Goal: Find specific page/section: Find specific page/section

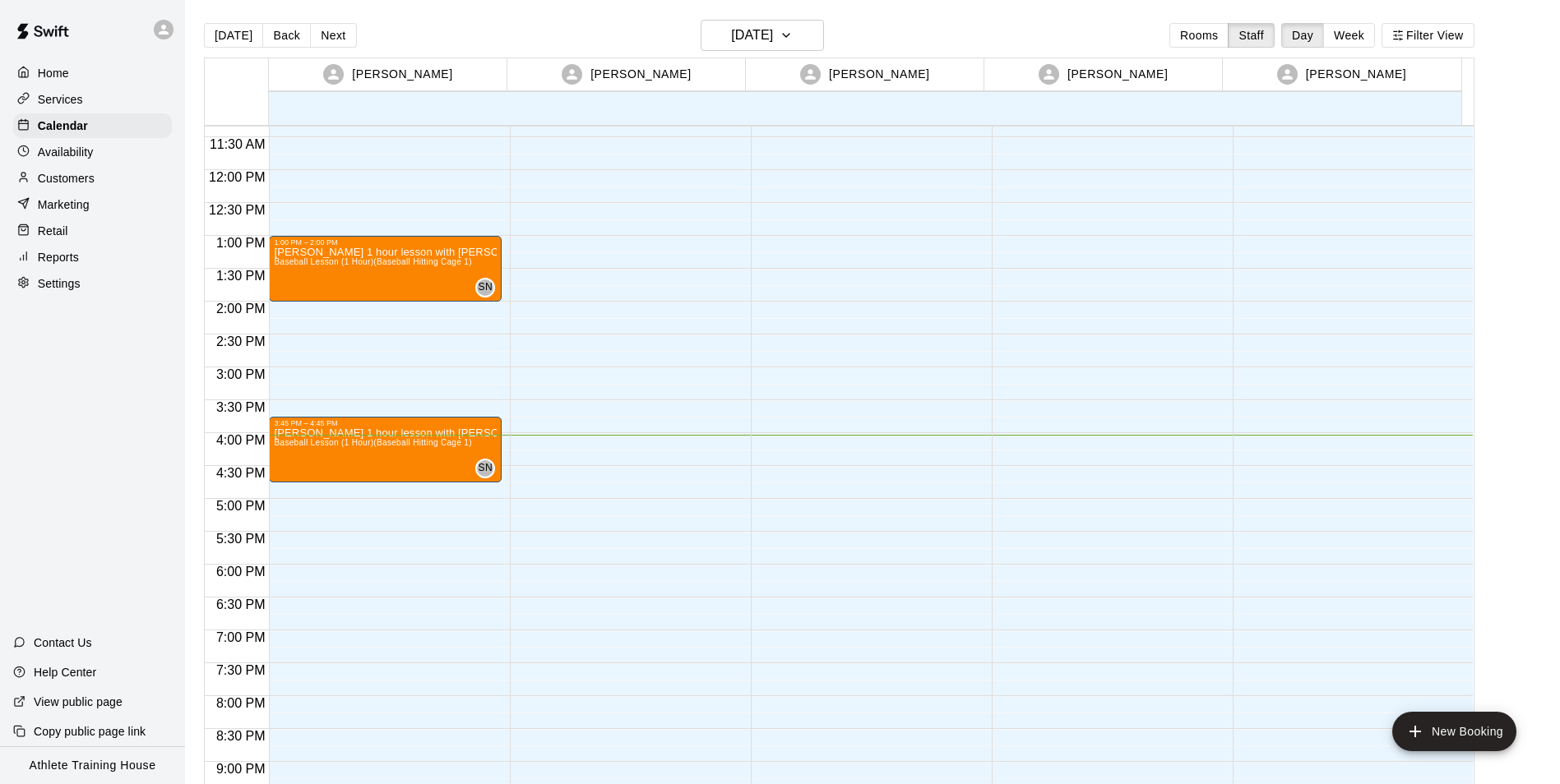
scroll to position [819, 0]
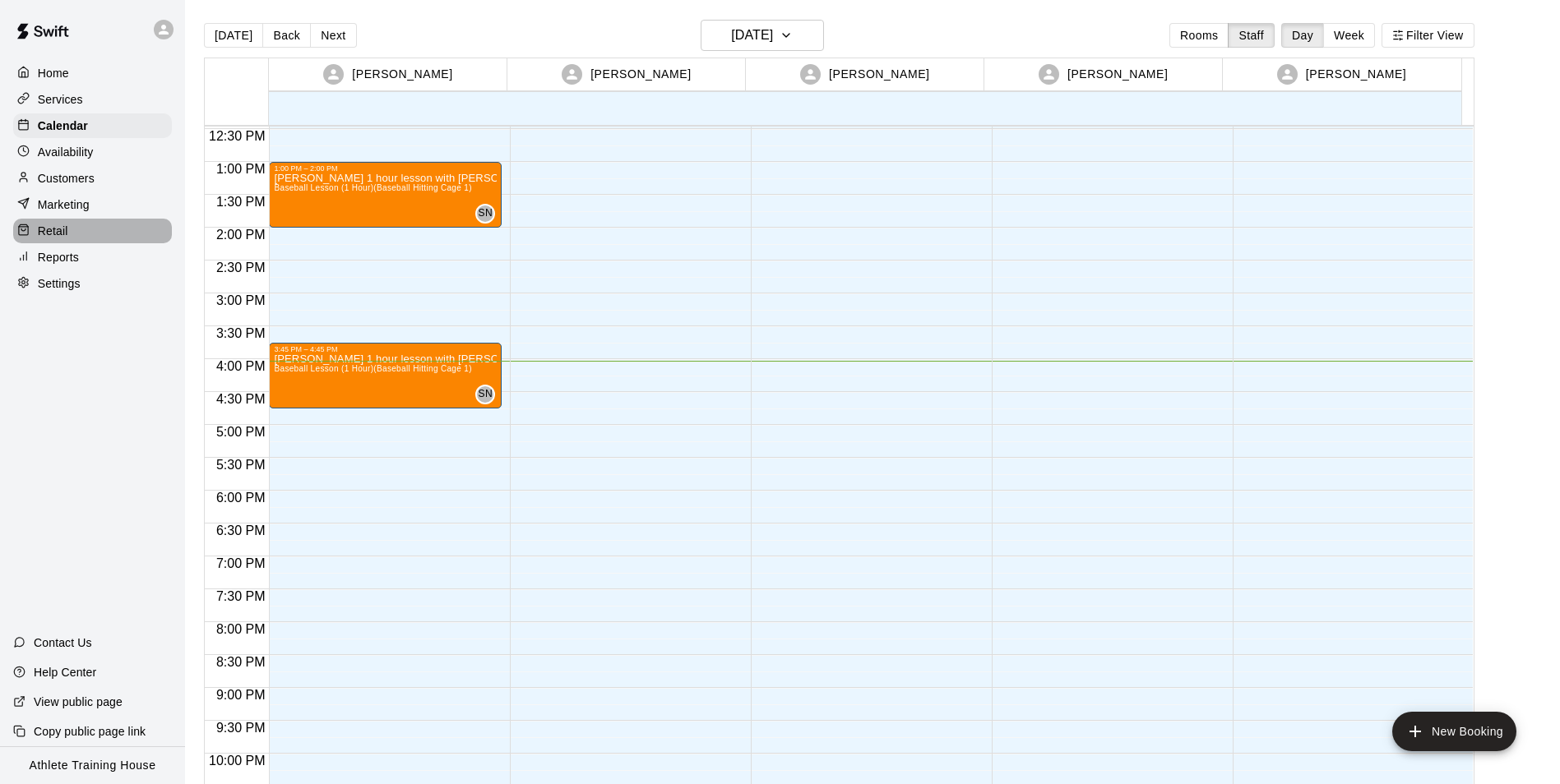
click at [101, 229] on div "Retail" at bounding box center [93, 231] width 159 height 25
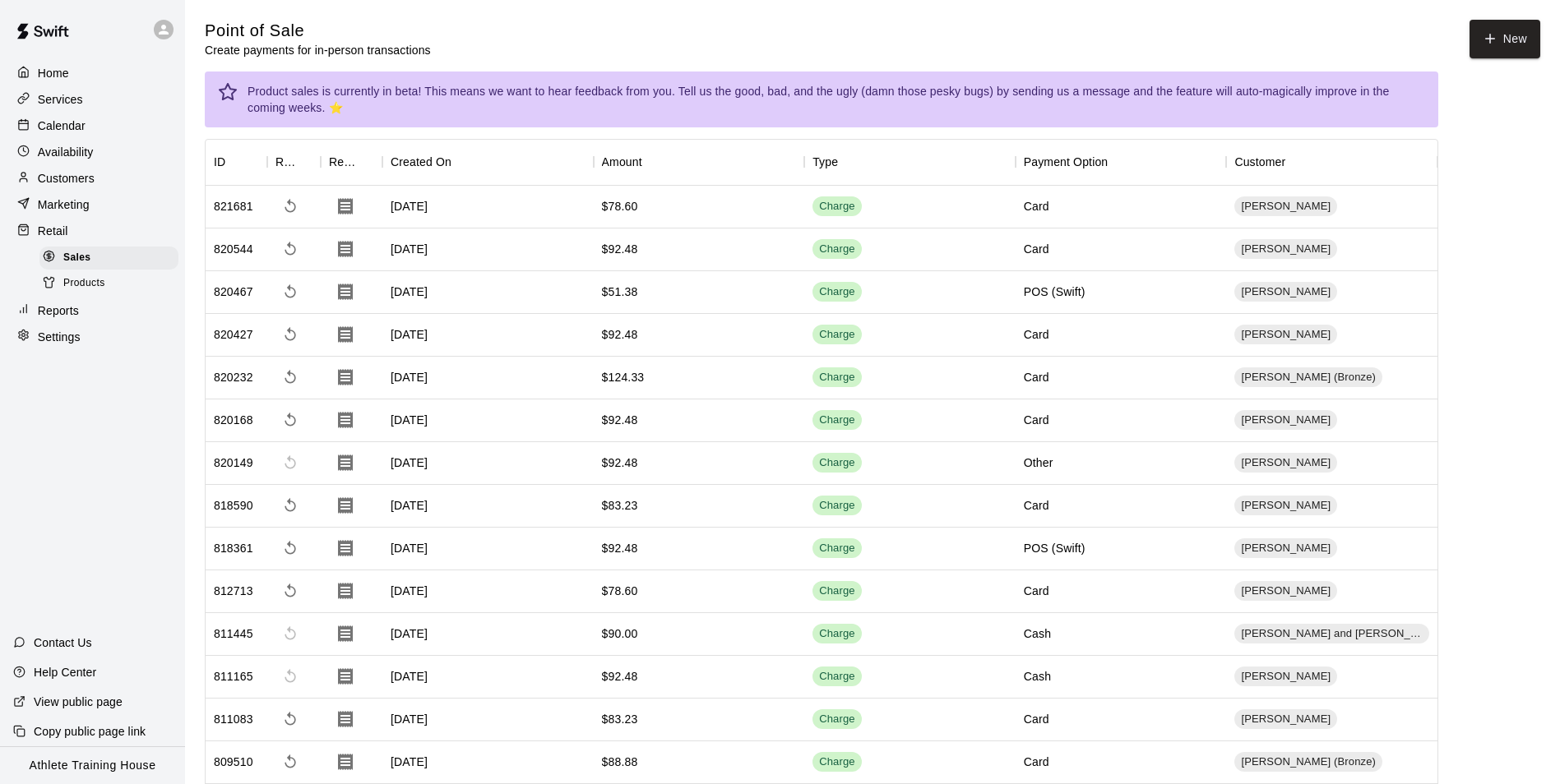
click at [86, 127] on div "Calendar" at bounding box center [93, 126] width 159 height 25
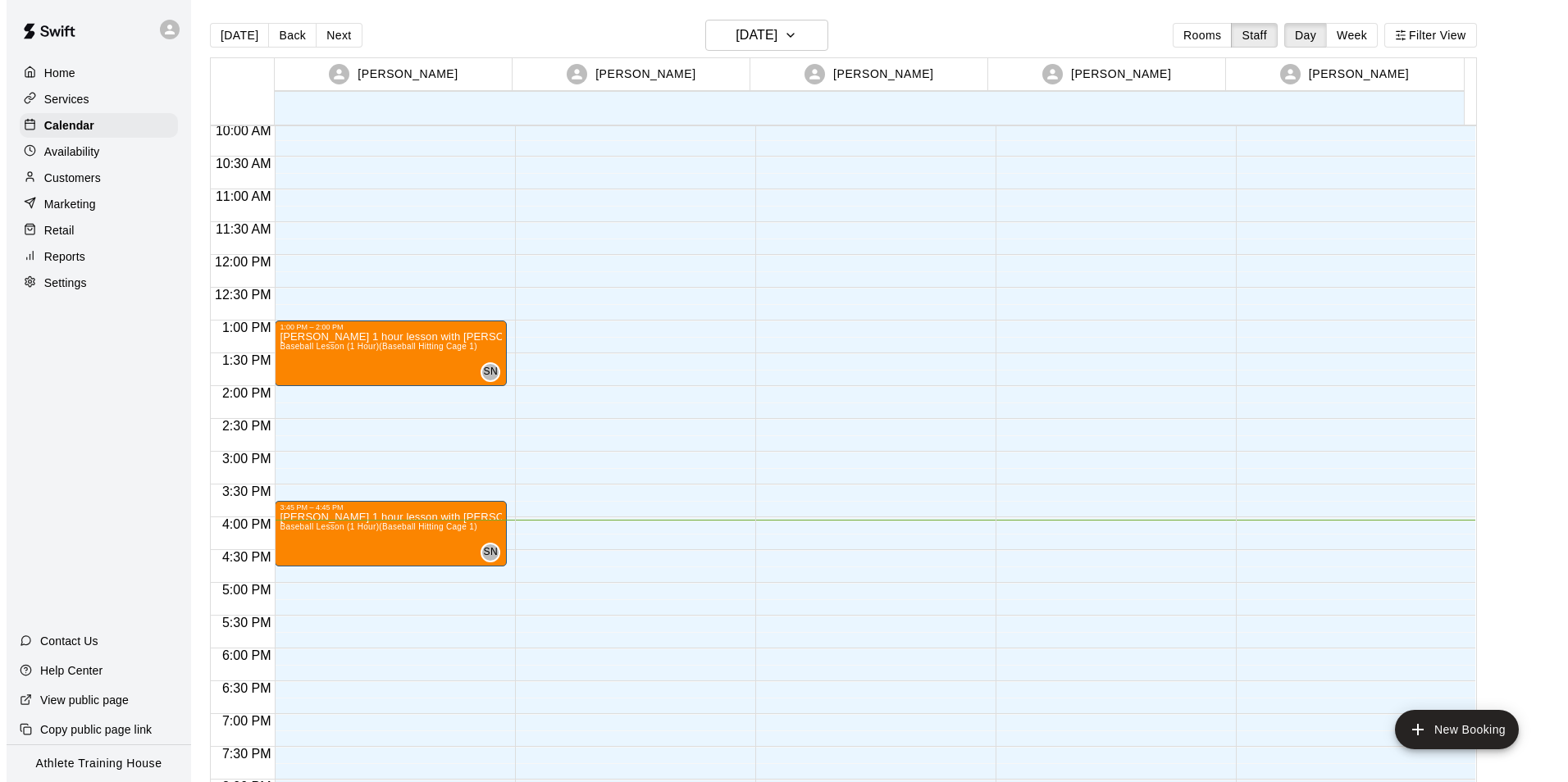
scroll to position [654, 0]
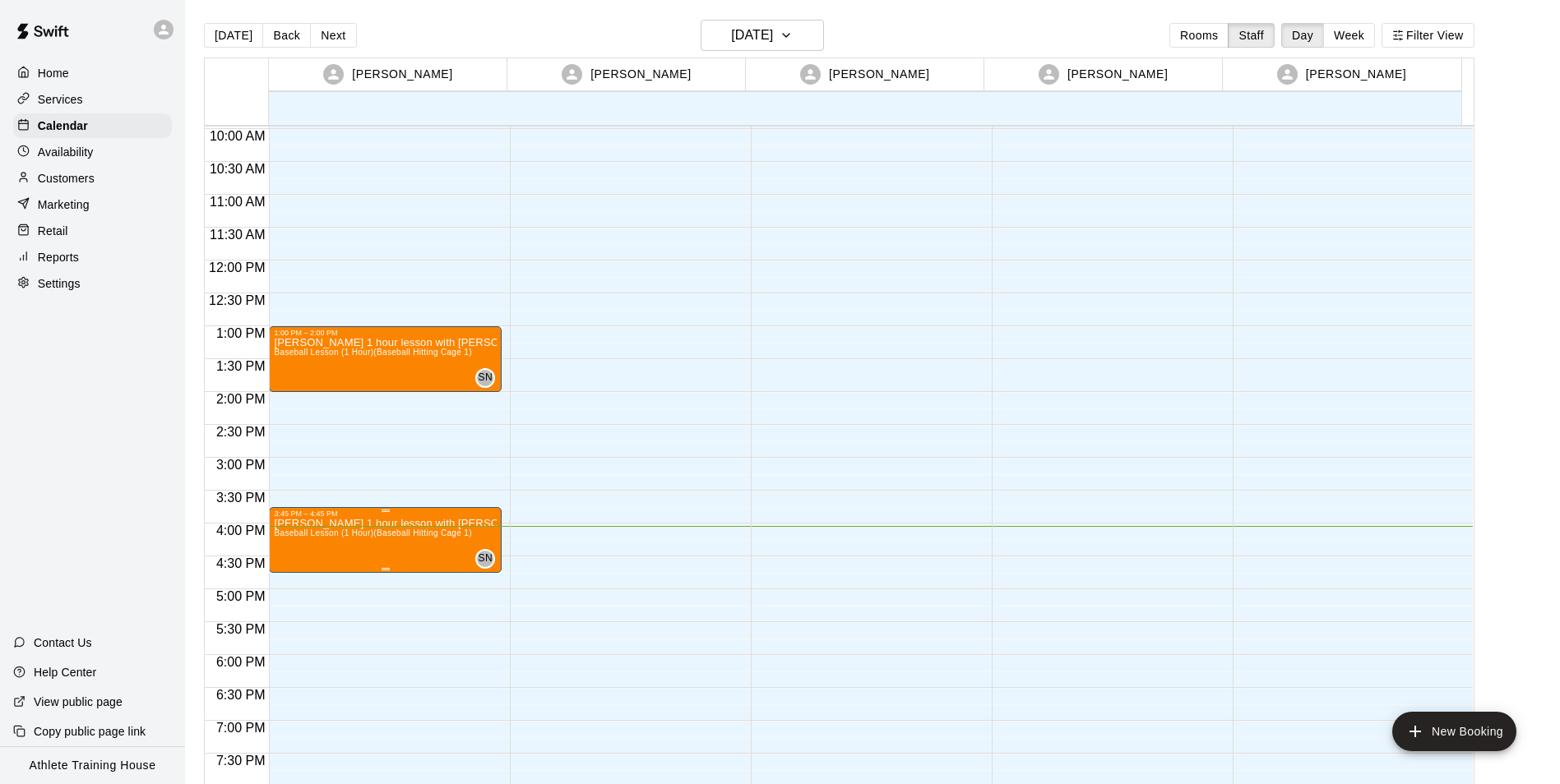
click at [453, 537] on span "Baseball Lesson (1 Hour) (Baseball Hitting Cage 1)" at bounding box center [372, 533] width 198 height 9
click at [283, 543] on icon "edit" at bounding box center [289, 546] width 19 height 19
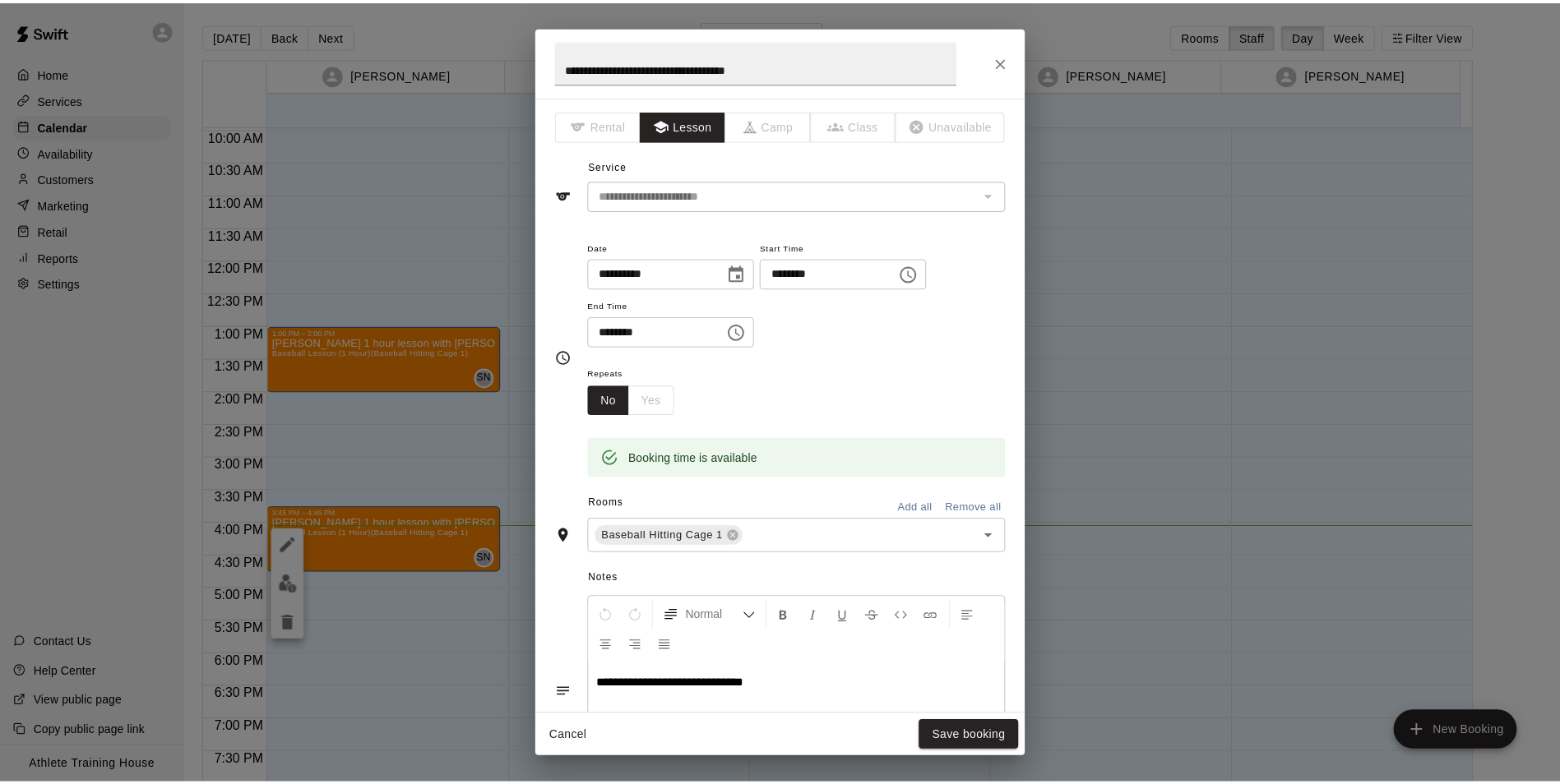
scroll to position [262, 0]
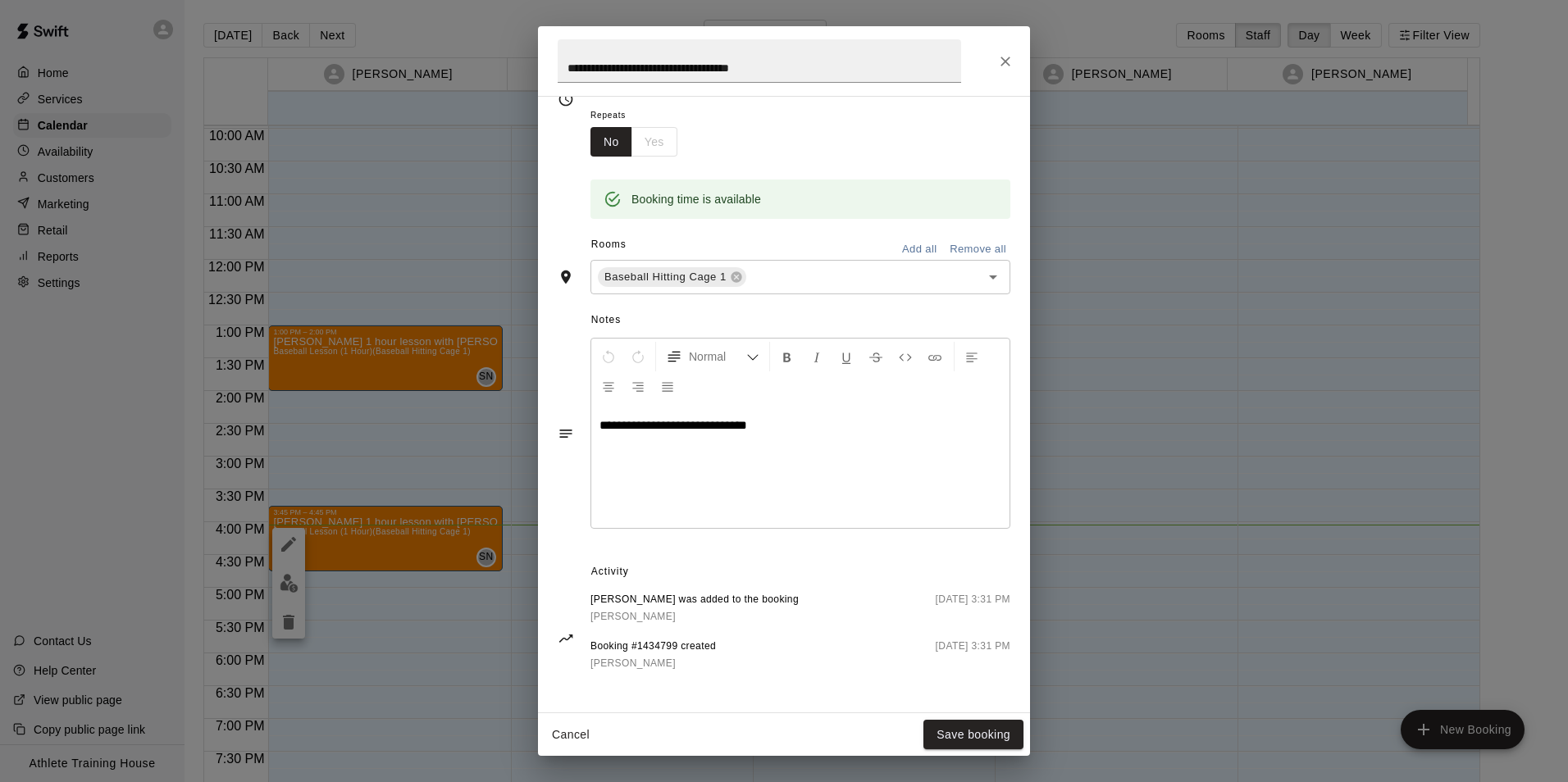
click at [1005, 52] on button "Close" at bounding box center [1006, 62] width 30 height 30
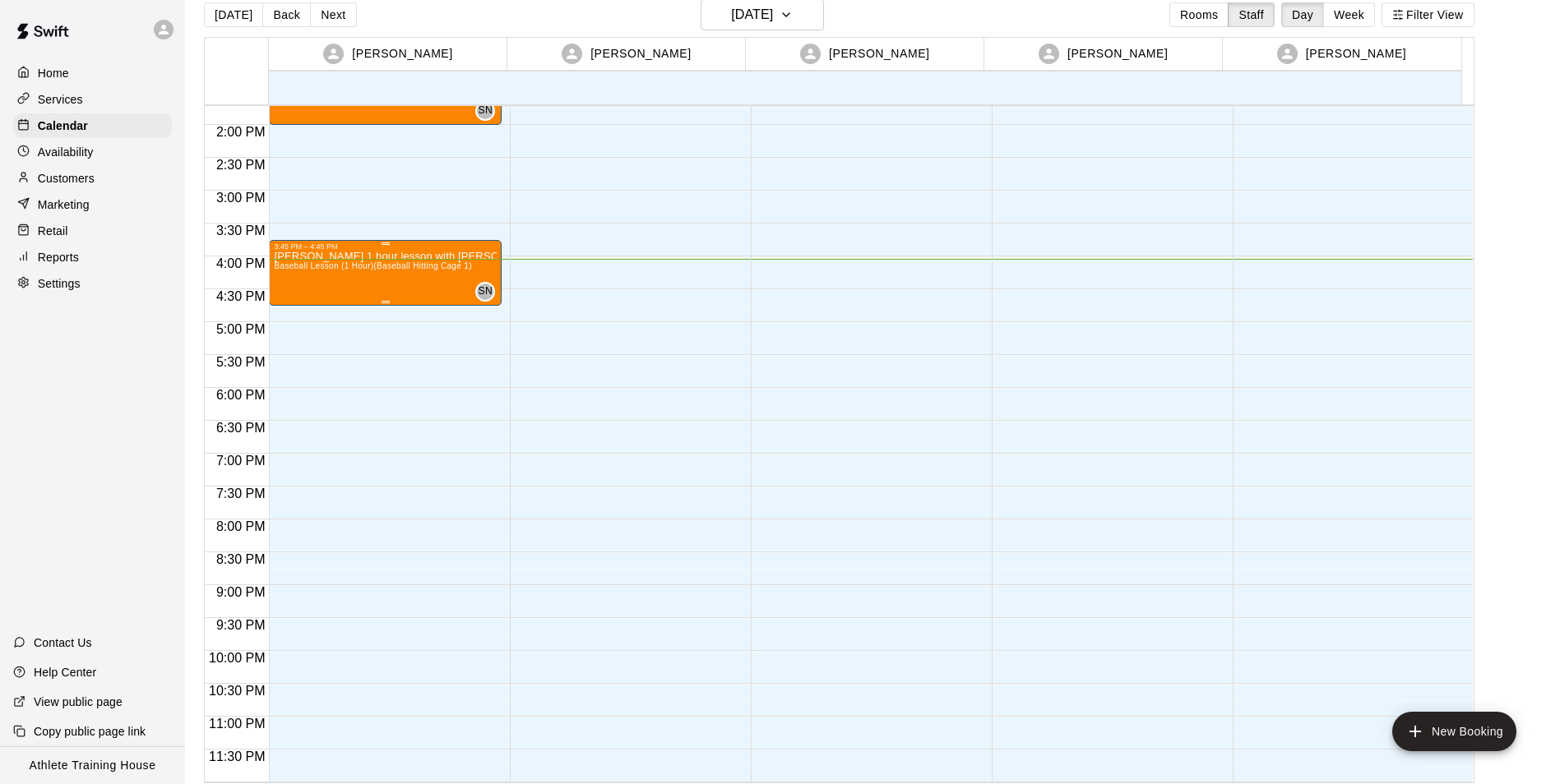
scroll to position [26, 0]
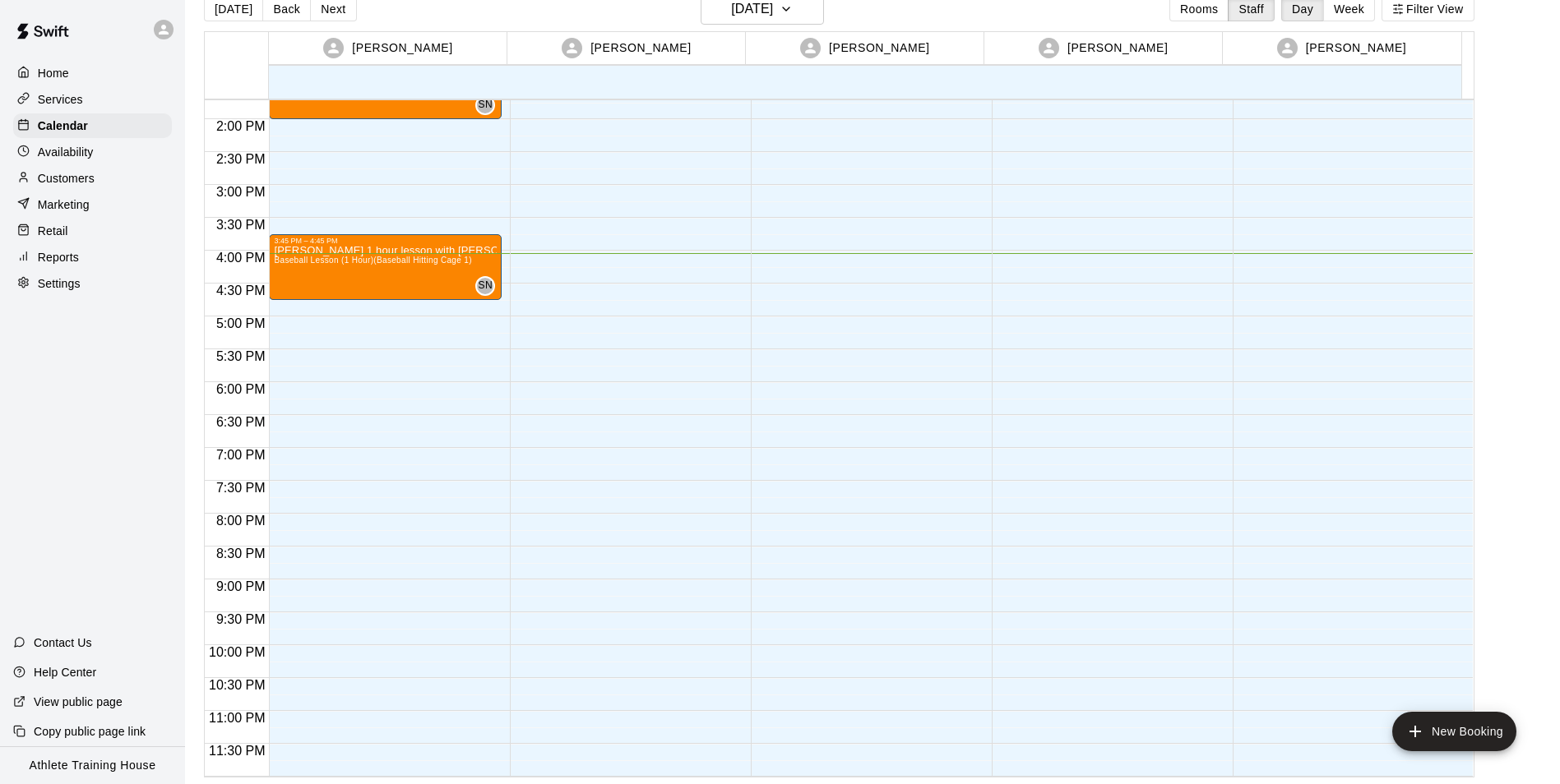
click at [101, 226] on div "Retail" at bounding box center [93, 231] width 159 height 25
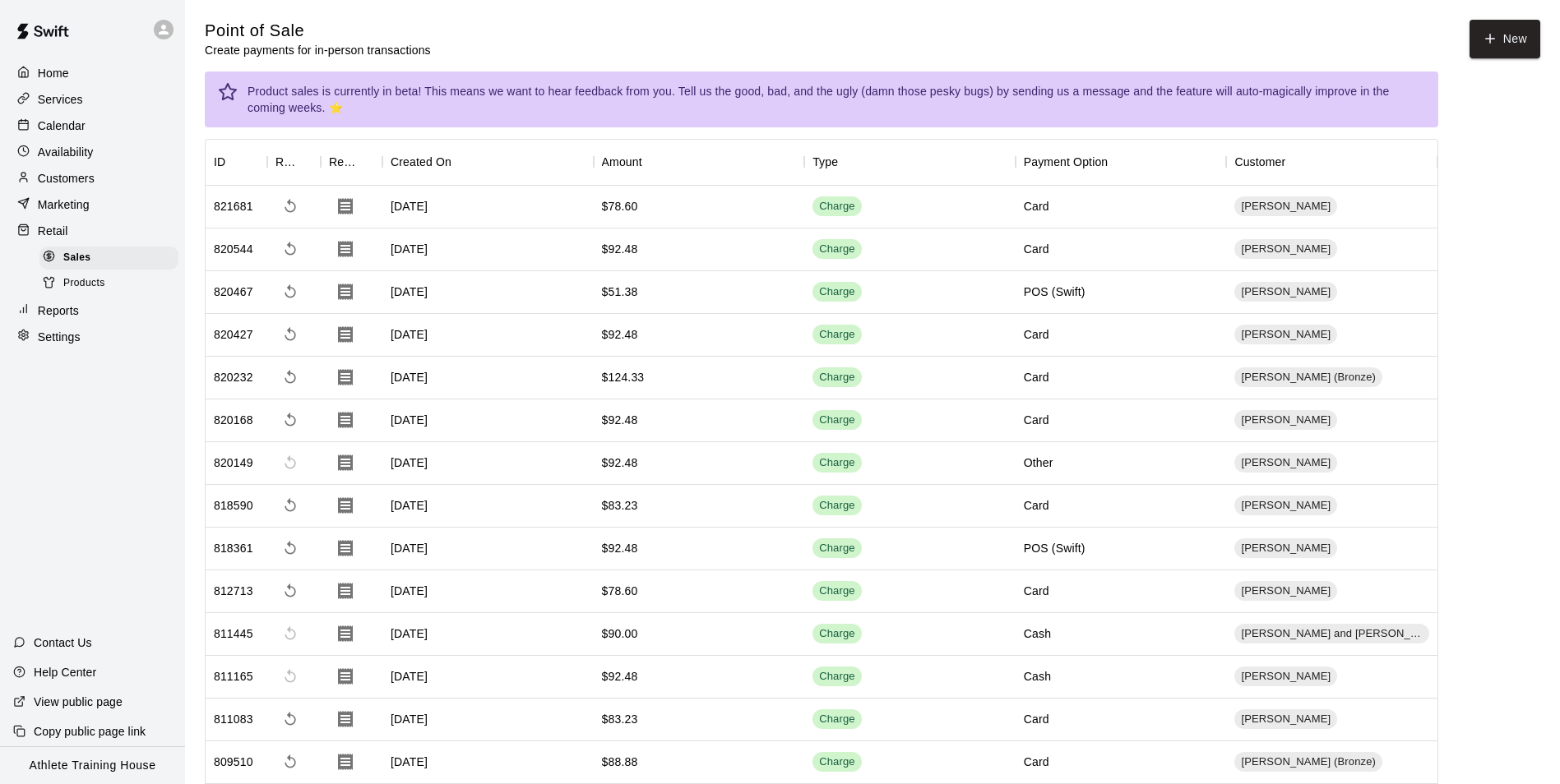
click at [90, 138] on div "Calendar" at bounding box center [93, 126] width 159 height 25
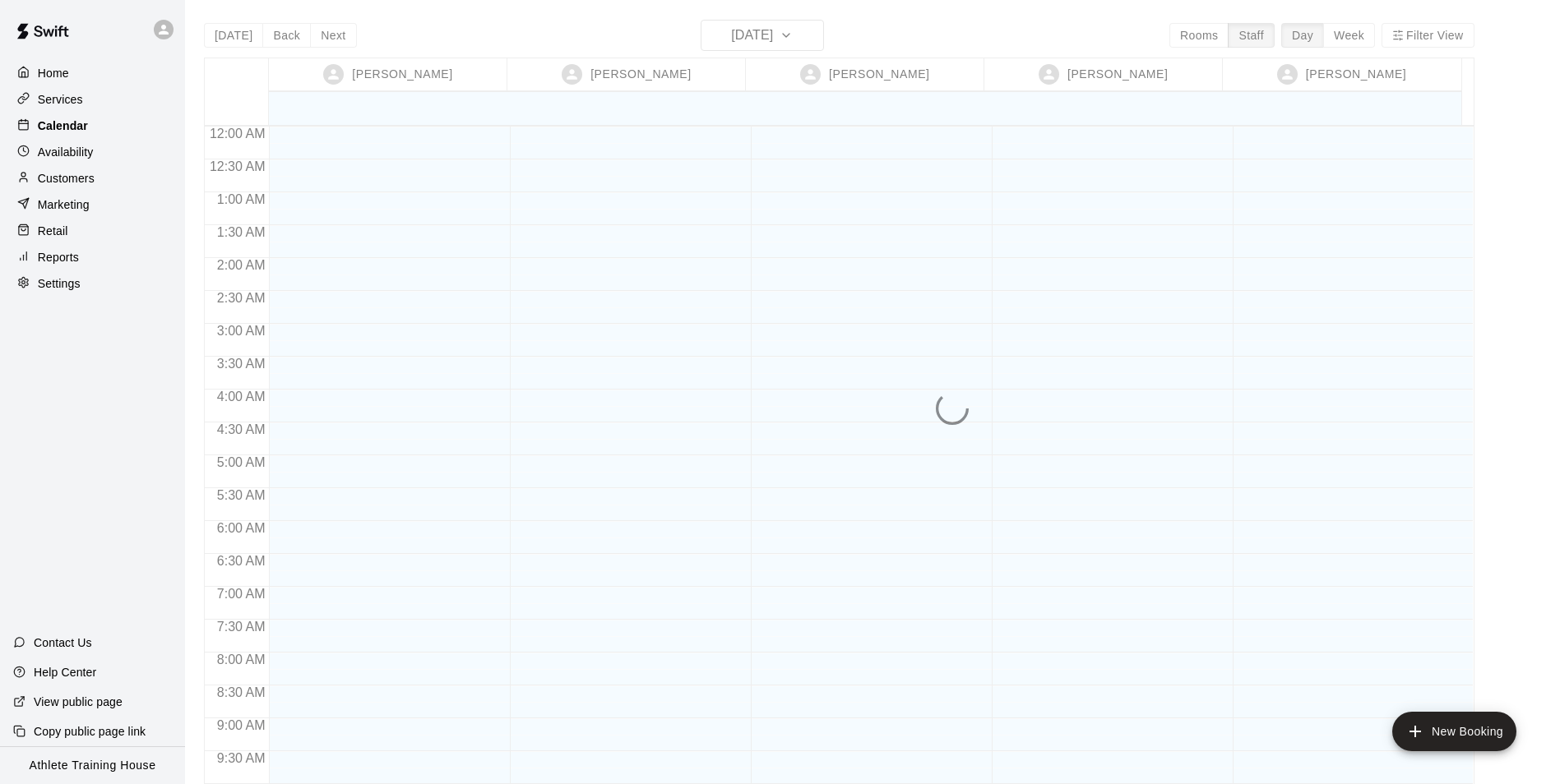
scroll to position [901, 0]
